Goal: Information Seeking & Learning: Learn about a topic

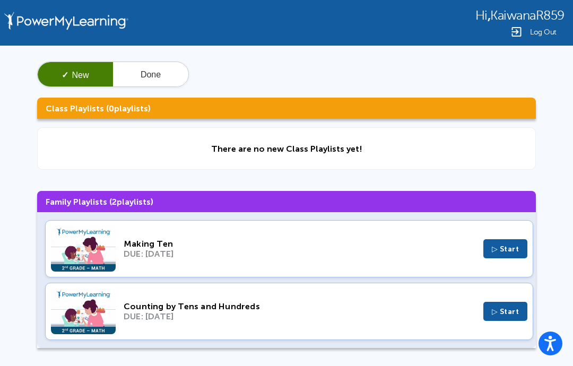
click at [422, 255] on div "DUE: [DATE]" at bounding box center [300, 254] width 352 height 10
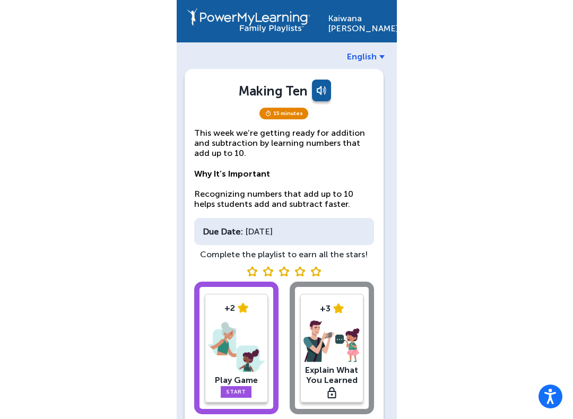
click at [240, 299] on div "+2 Play Game Start" at bounding box center [236, 348] width 63 height 109
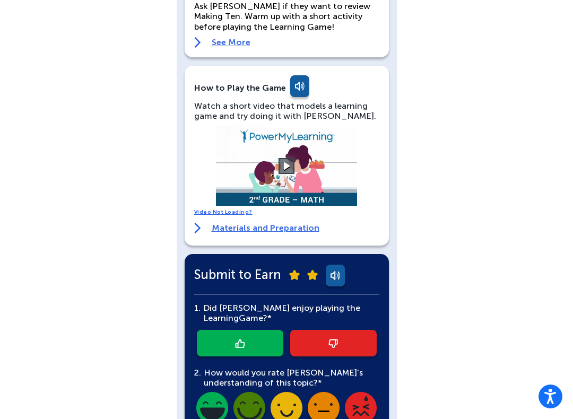
scroll to position [110, 0]
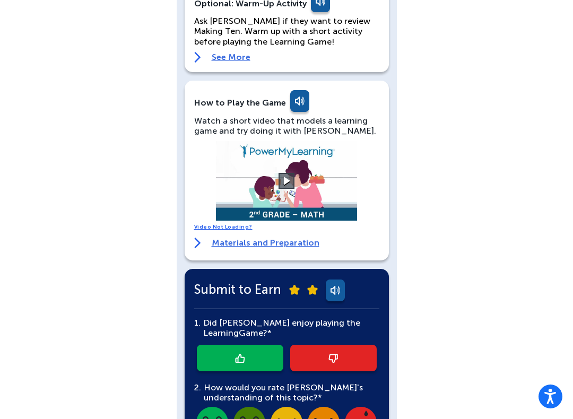
click at [327, 193] on video at bounding box center [286, 181] width 159 height 80
click at [291, 178] on button at bounding box center [286, 181] width 16 height 16
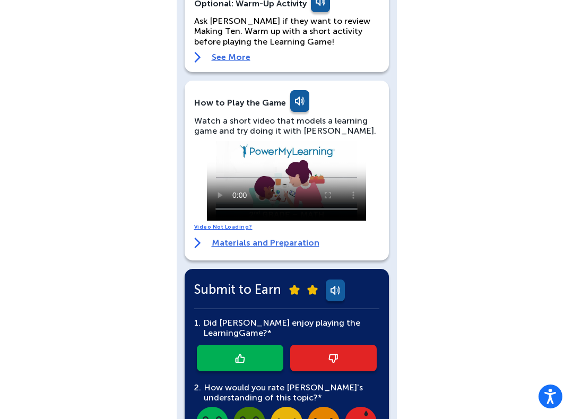
click at [310, 190] on video at bounding box center [286, 181] width 159 height 80
click at [329, 186] on video at bounding box center [286, 181] width 159 height 80
click at [333, 183] on video at bounding box center [286, 181] width 159 height 80
click at [334, 179] on video at bounding box center [286, 181] width 159 height 80
click at [335, 183] on video at bounding box center [286, 181] width 159 height 80
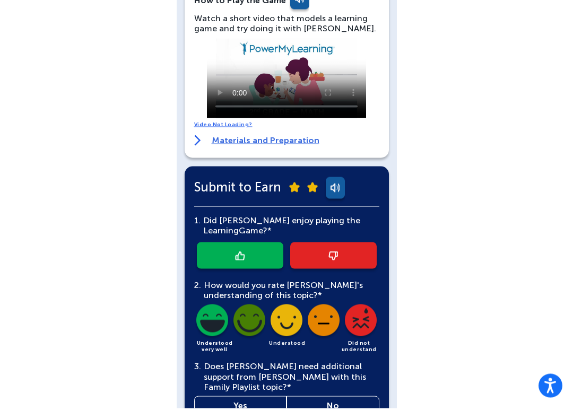
scroll to position [220, 0]
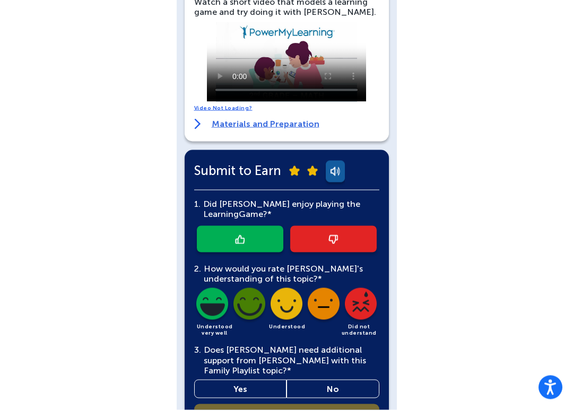
click at [257, 244] on link at bounding box center [240, 248] width 86 height 27
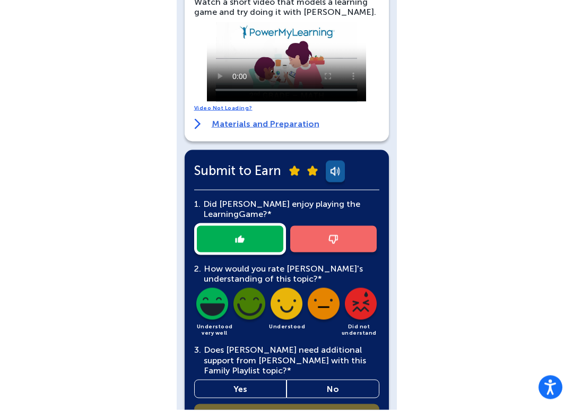
click at [215, 307] on img at bounding box center [212, 315] width 36 height 36
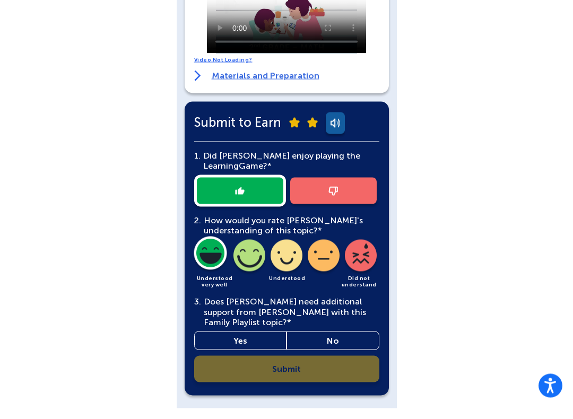
scroll to position [287, 0]
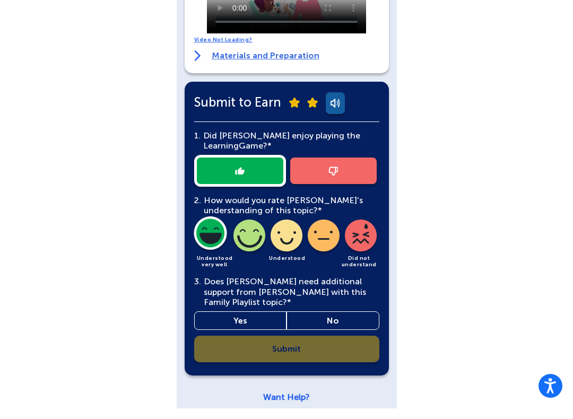
click at [336, 322] on link "No" at bounding box center [332, 331] width 93 height 19
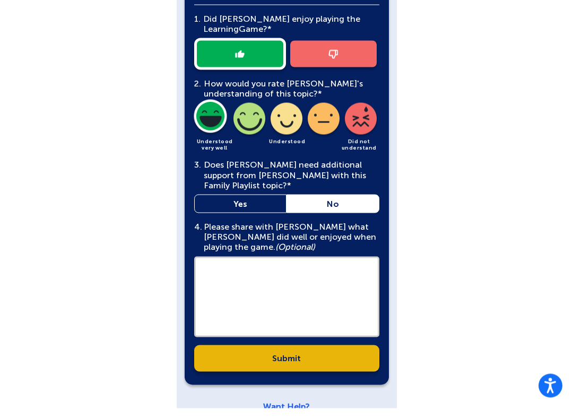
scroll to position [413, 0]
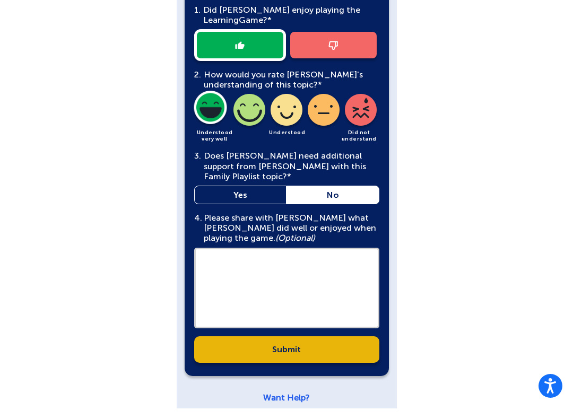
click at [311, 274] on textarea at bounding box center [286, 298] width 185 height 81
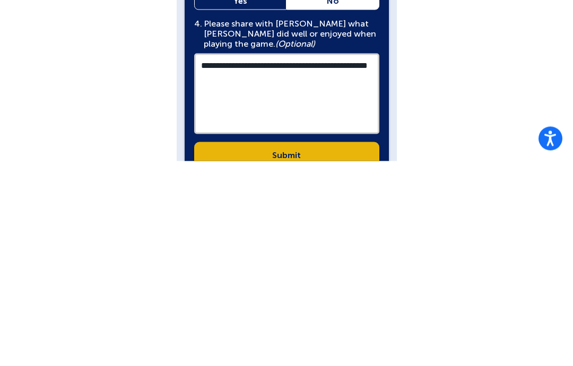
type textarea "**********"
click at [353, 347] on link "Submit" at bounding box center [286, 360] width 185 height 27
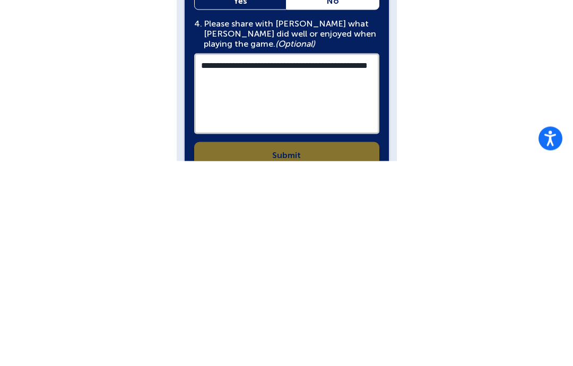
scroll to position [423, 0]
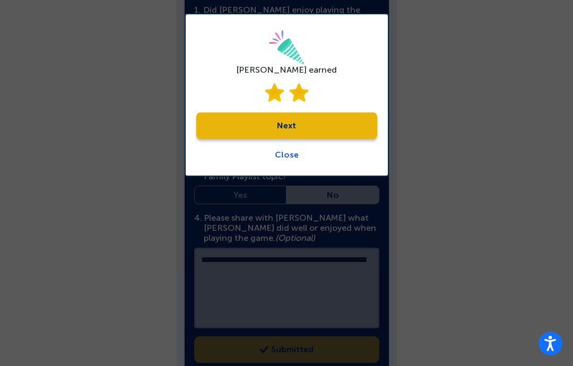
click at [343, 126] on link "Next" at bounding box center [286, 125] width 181 height 27
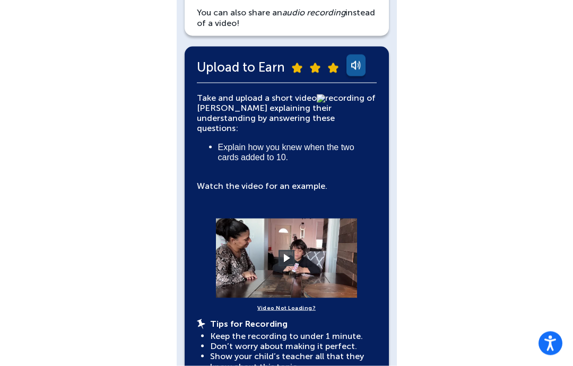
scroll to position [194, 0]
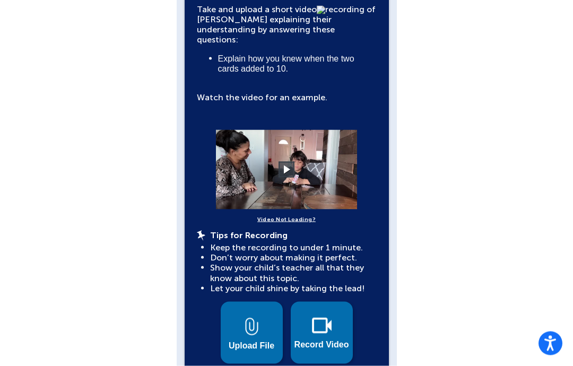
click at [293, 162] on button at bounding box center [286, 170] width 16 height 16
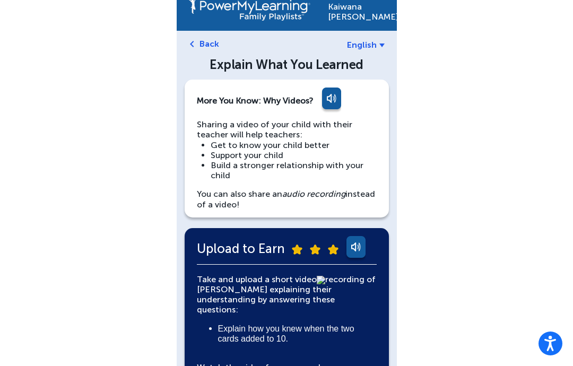
scroll to position [0, 0]
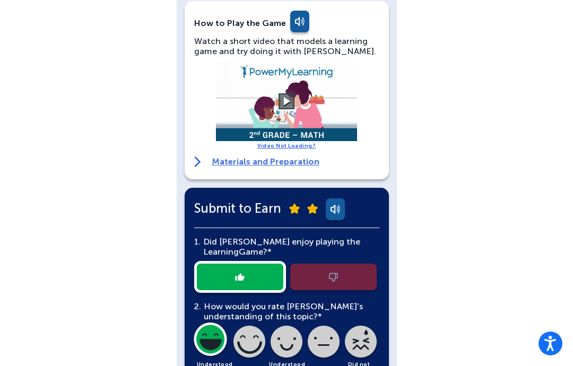
scroll to position [189, 0]
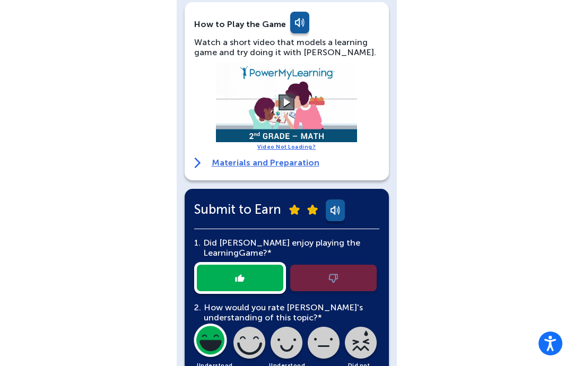
click at [306, 161] on link "Materials and Preparation" at bounding box center [256, 163] width 125 height 11
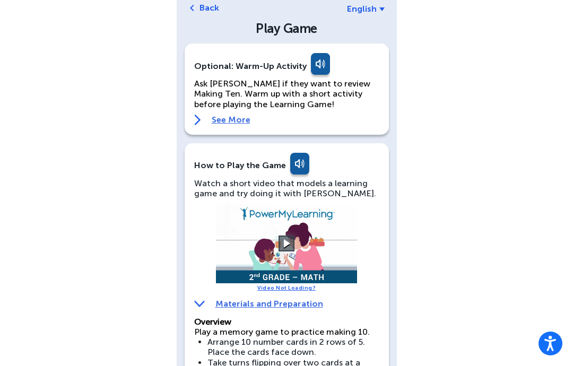
scroll to position [0, 0]
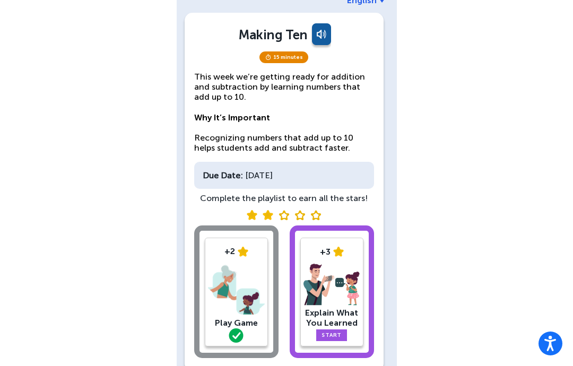
scroll to position [55, 0]
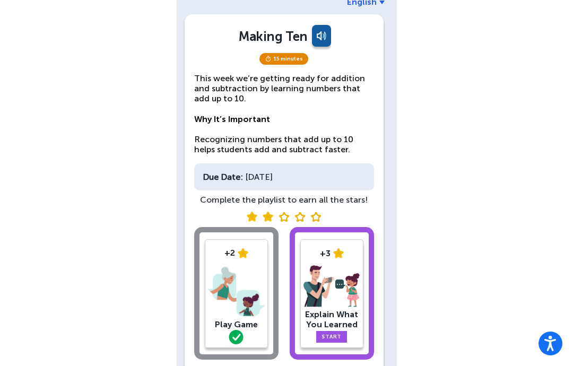
click at [340, 331] on link "Start" at bounding box center [331, 337] width 31 height 12
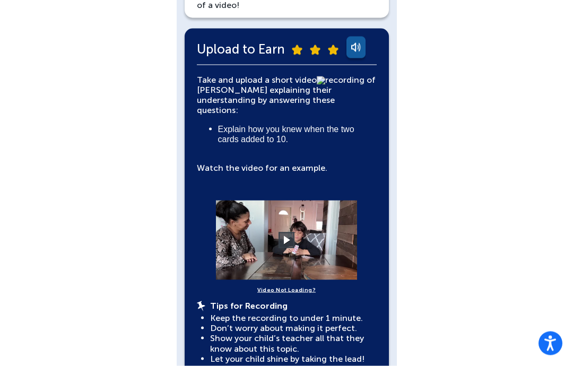
scroll to position [212, 0]
click at [291, 232] on button at bounding box center [286, 240] width 16 height 16
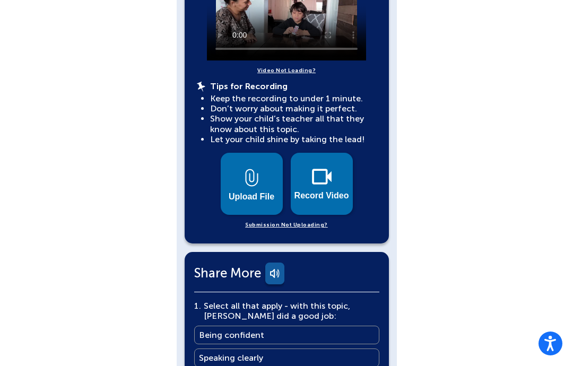
scroll to position [429, 0]
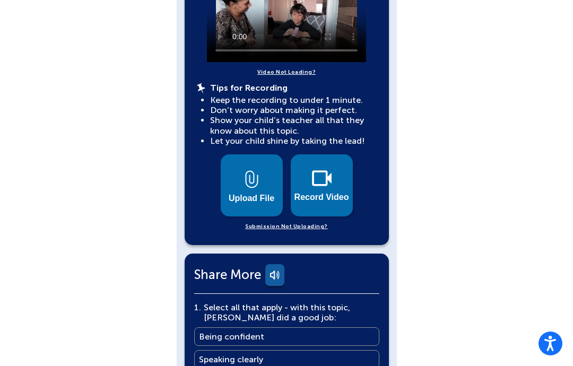
click at [265, 179] on button "Upload File" at bounding box center [252, 185] width 62 height 62
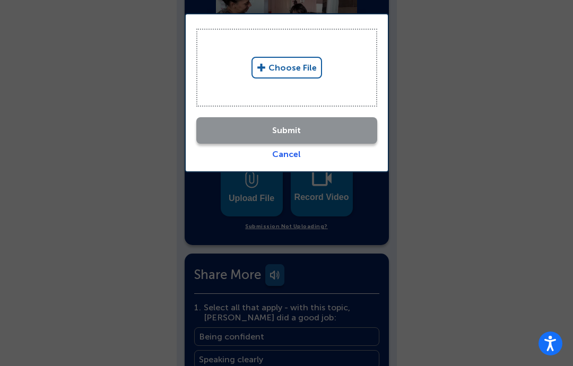
click at [336, 72] on div "Choose File" at bounding box center [286, 68] width 181 height 78
click at [289, 64] on link "Choose File" at bounding box center [286, 68] width 71 height 22
click at [288, 159] on link "Cancel" at bounding box center [286, 154] width 29 height 10
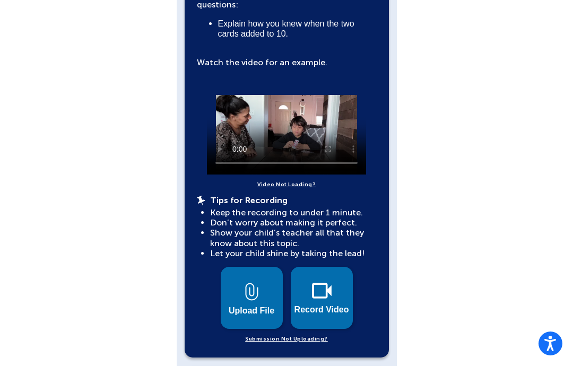
scroll to position [318, 0]
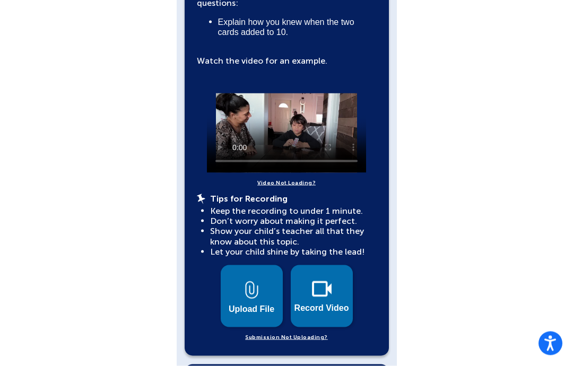
click at [324, 281] on img at bounding box center [322, 289] width 20 height 16
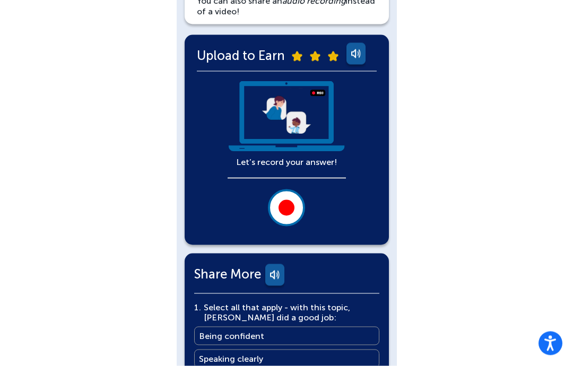
click at [285, 200] on div at bounding box center [286, 208] width 16 height 16
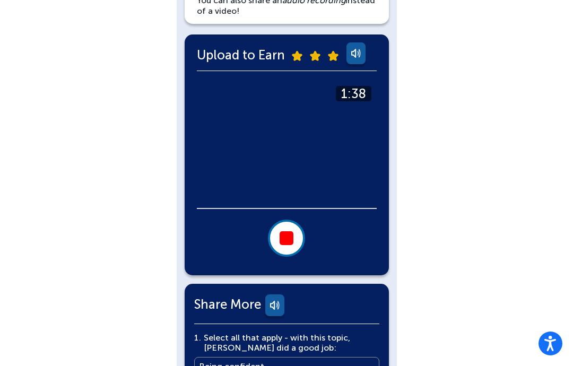
click at [301, 226] on button at bounding box center [286, 238] width 37 height 37
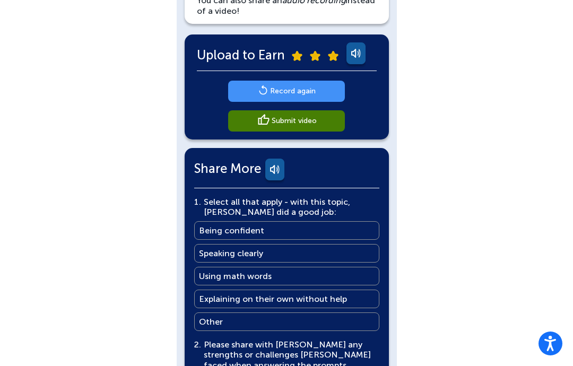
click at [309, 129] on link "Submit video" at bounding box center [286, 120] width 117 height 21
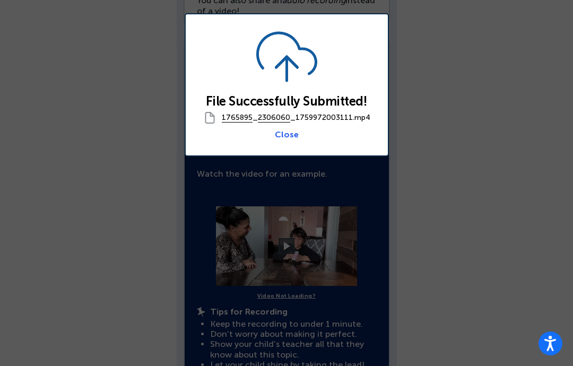
click at [292, 140] on link "Close" at bounding box center [287, 134] width 24 height 10
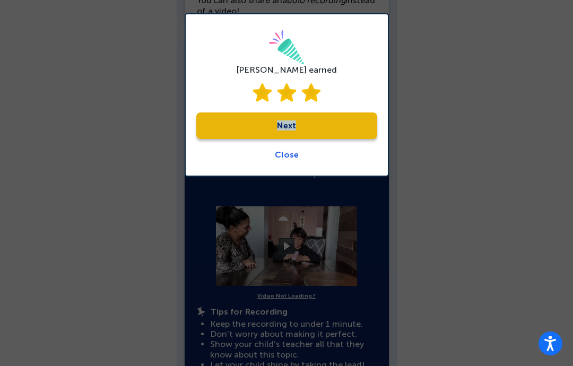
click at [330, 121] on link "Next" at bounding box center [286, 125] width 181 height 27
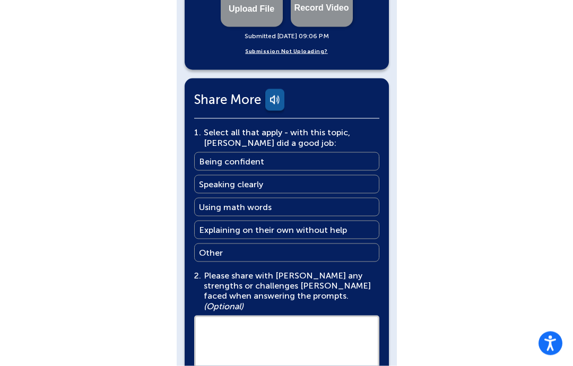
scroll to position [649, 0]
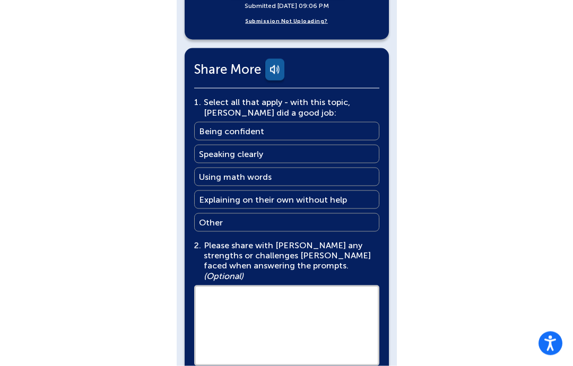
click at [259, 126] on main "Being confident" at bounding box center [231, 131] width 65 height 10
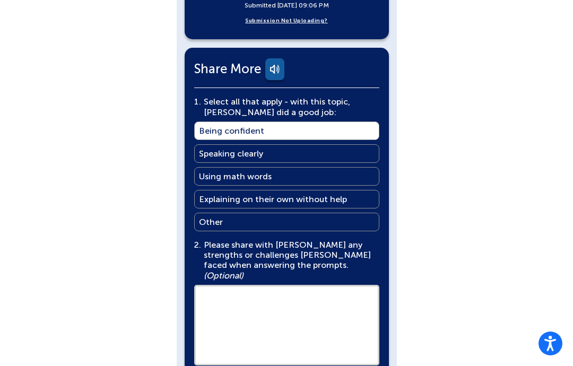
click at [272, 144] on link "Speaking clearly Speaking clearly" at bounding box center [286, 153] width 185 height 19
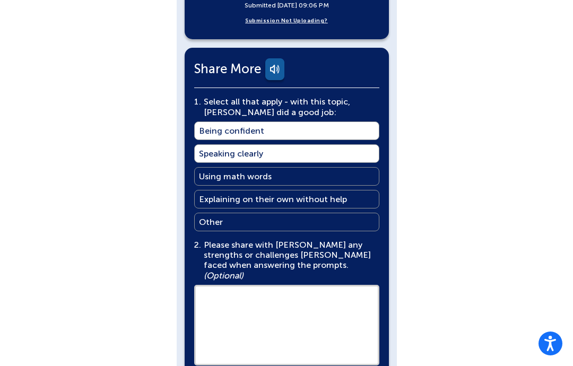
click at [242, 194] on main "Explaining on their own without help" at bounding box center [273, 199] width 148 height 10
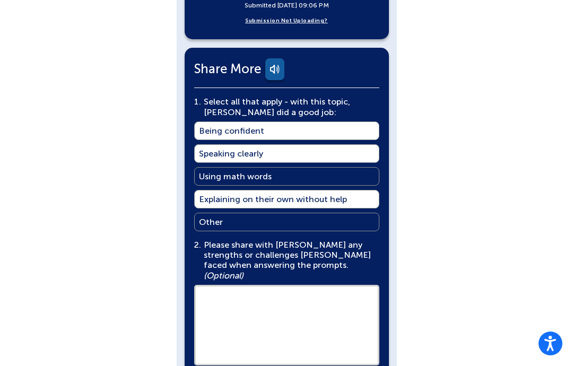
click at [242, 297] on textarea at bounding box center [286, 325] width 185 height 81
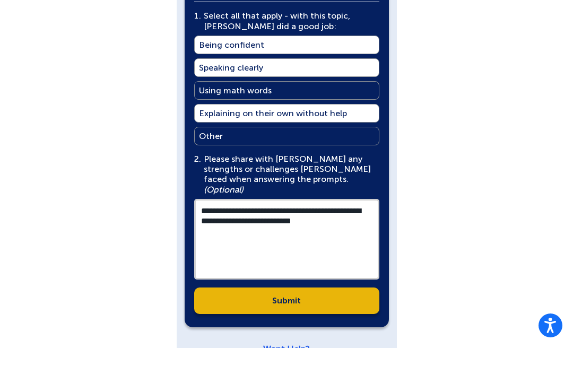
scroll to position [719, 0]
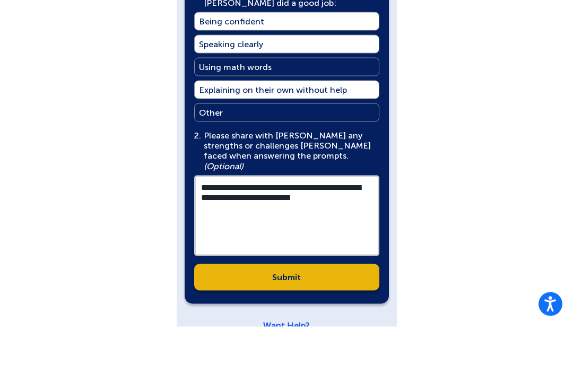
type textarea "**********"
click at [323, 303] on link "Submit" at bounding box center [286, 316] width 185 height 27
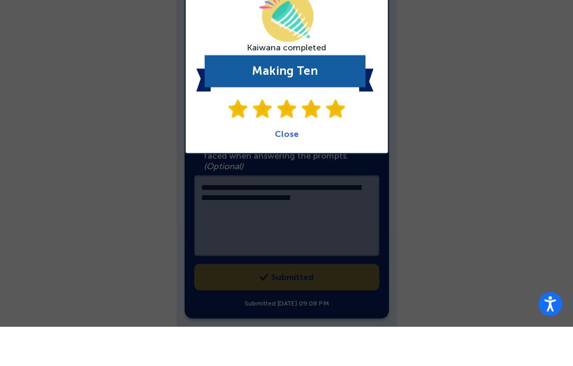
scroll to position [734, 0]
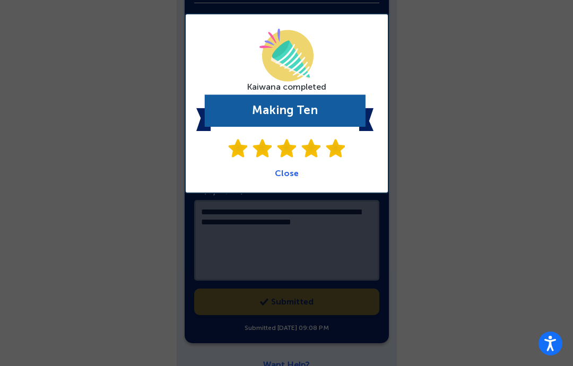
click at [284, 171] on link "Close" at bounding box center [287, 173] width 24 height 10
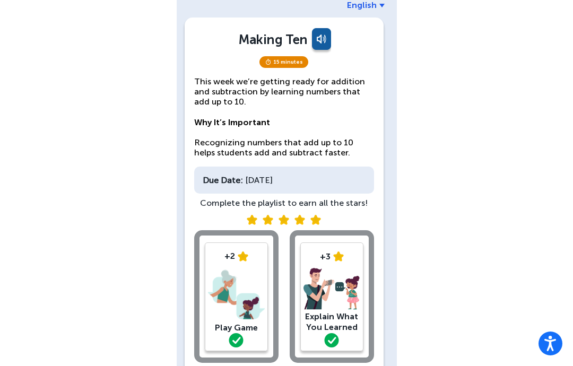
scroll to position [53, 0]
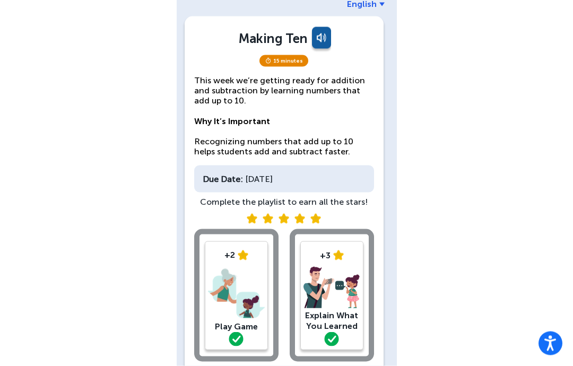
click at [218, 304] on img at bounding box center [236, 293] width 57 height 55
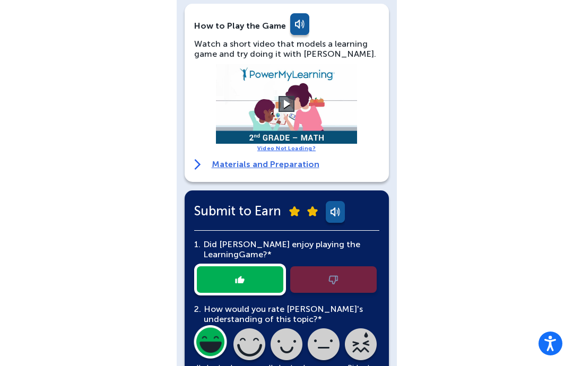
scroll to position [186, 0]
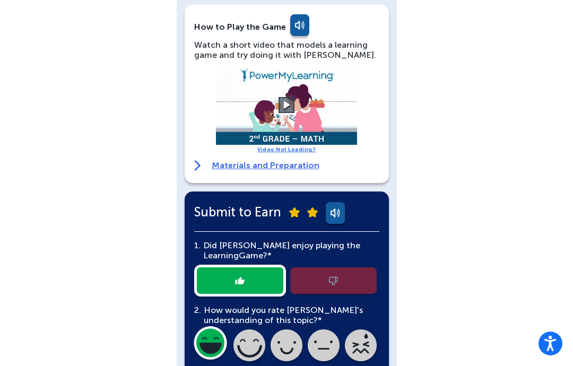
click at [299, 72] on video at bounding box center [286, 105] width 159 height 80
click at [328, 53] on div "Watch a short video that models a learning game and try doing it with Kaiwana." at bounding box center [286, 50] width 185 height 20
click at [281, 169] on link "Materials and Preparation" at bounding box center [256, 165] width 125 height 11
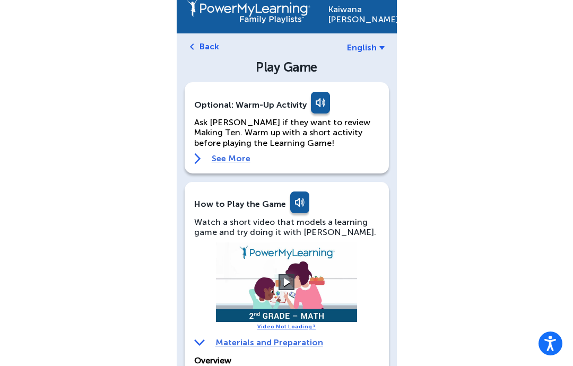
scroll to position [0, 0]
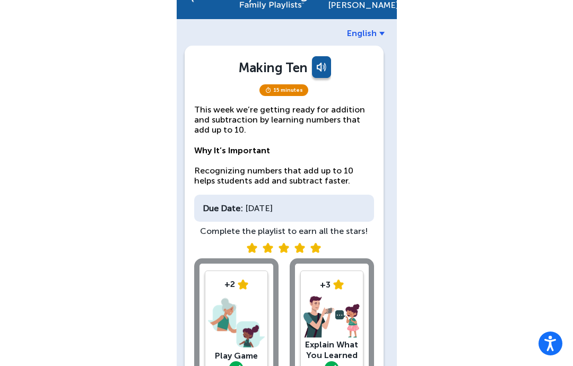
scroll to position [55, 0]
